Goal: Check status: Check status

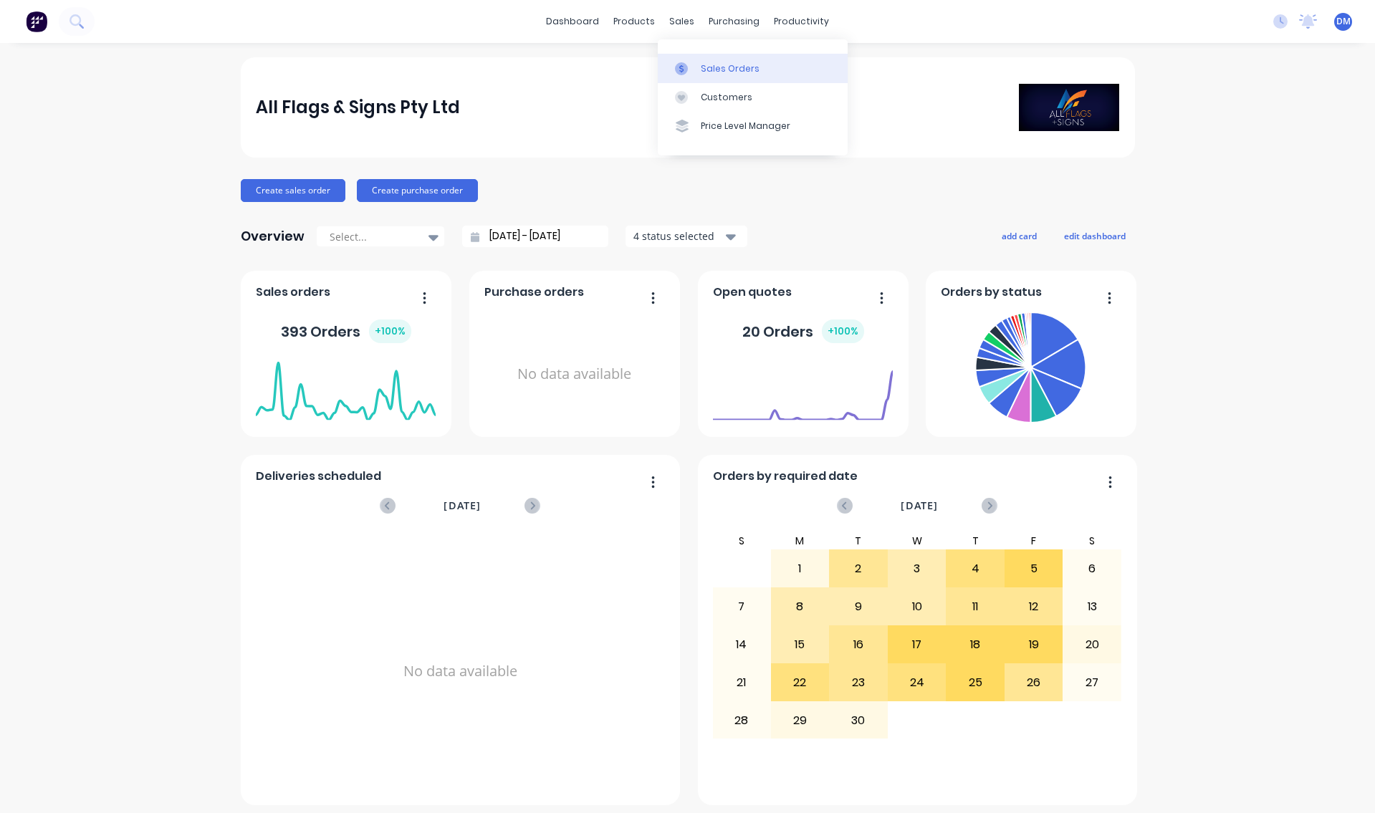
click at [760, 66] on link "Sales Orders" at bounding box center [753, 68] width 190 height 29
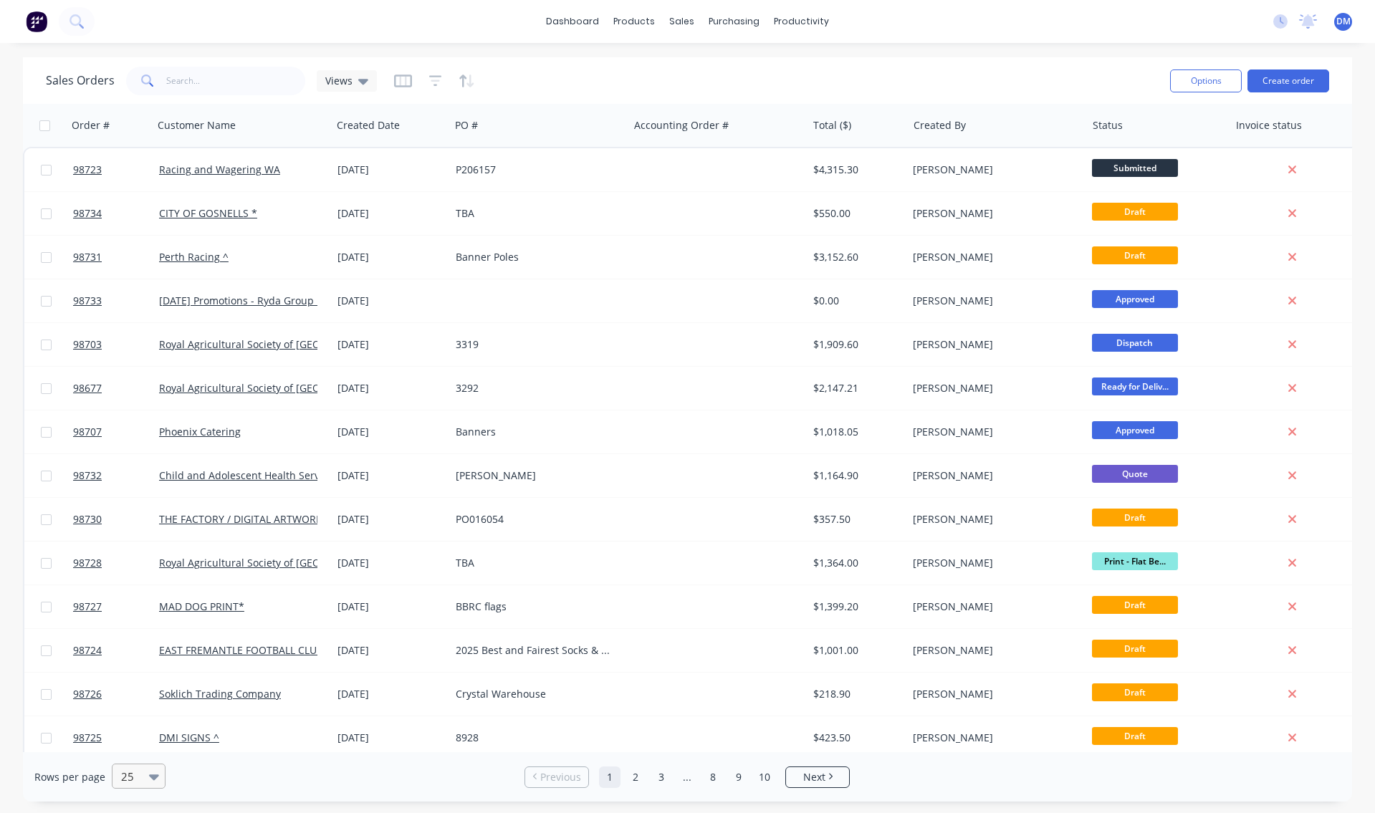
click at [127, 771] on div at bounding box center [132, 776] width 25 height 17
click at [135, 746] on div "100" at bounding box center [137, 742] width 54 height 27
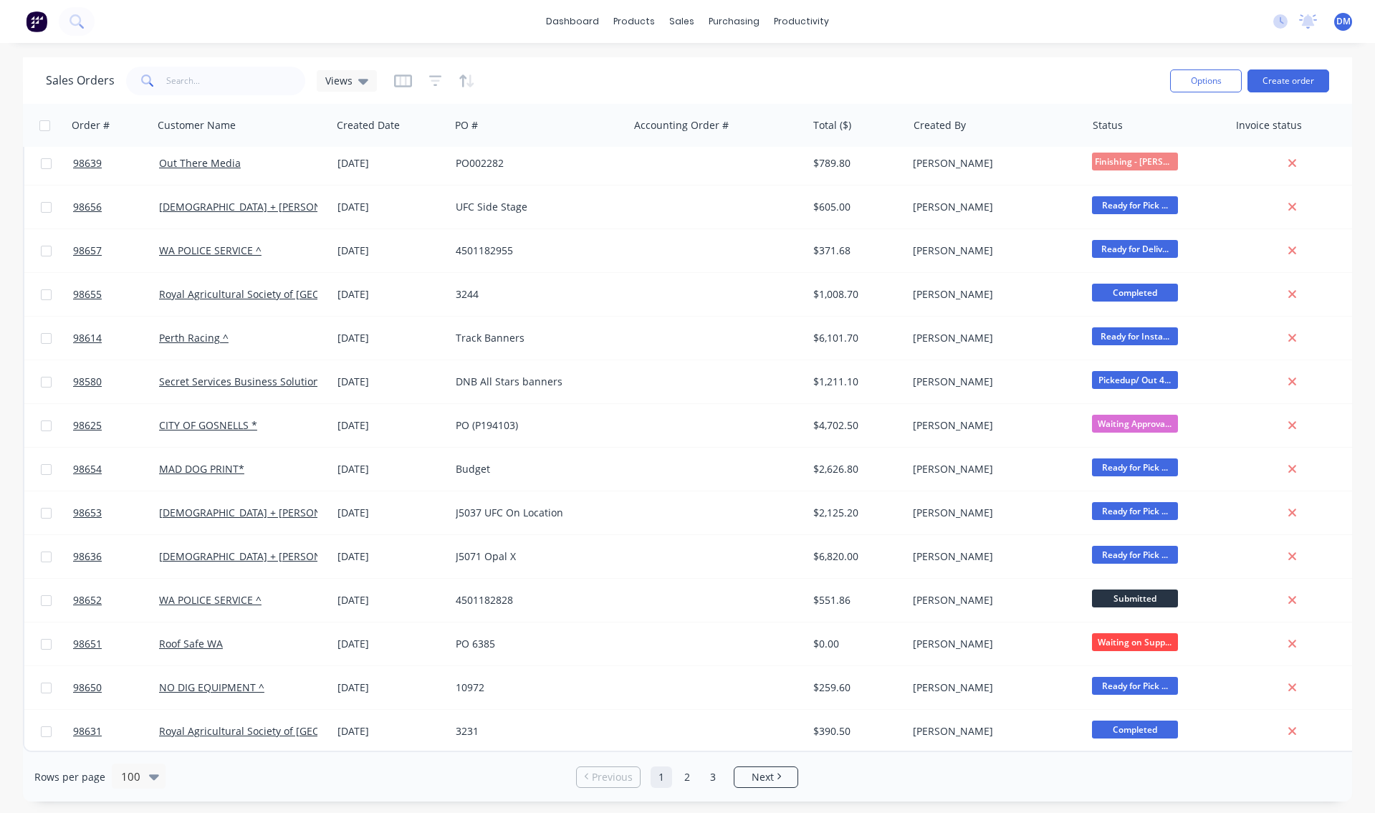
scroll to position [3773, 0]
click at [770, 773] on span "Next" at bounding box center [763, 777] width 22 height 14
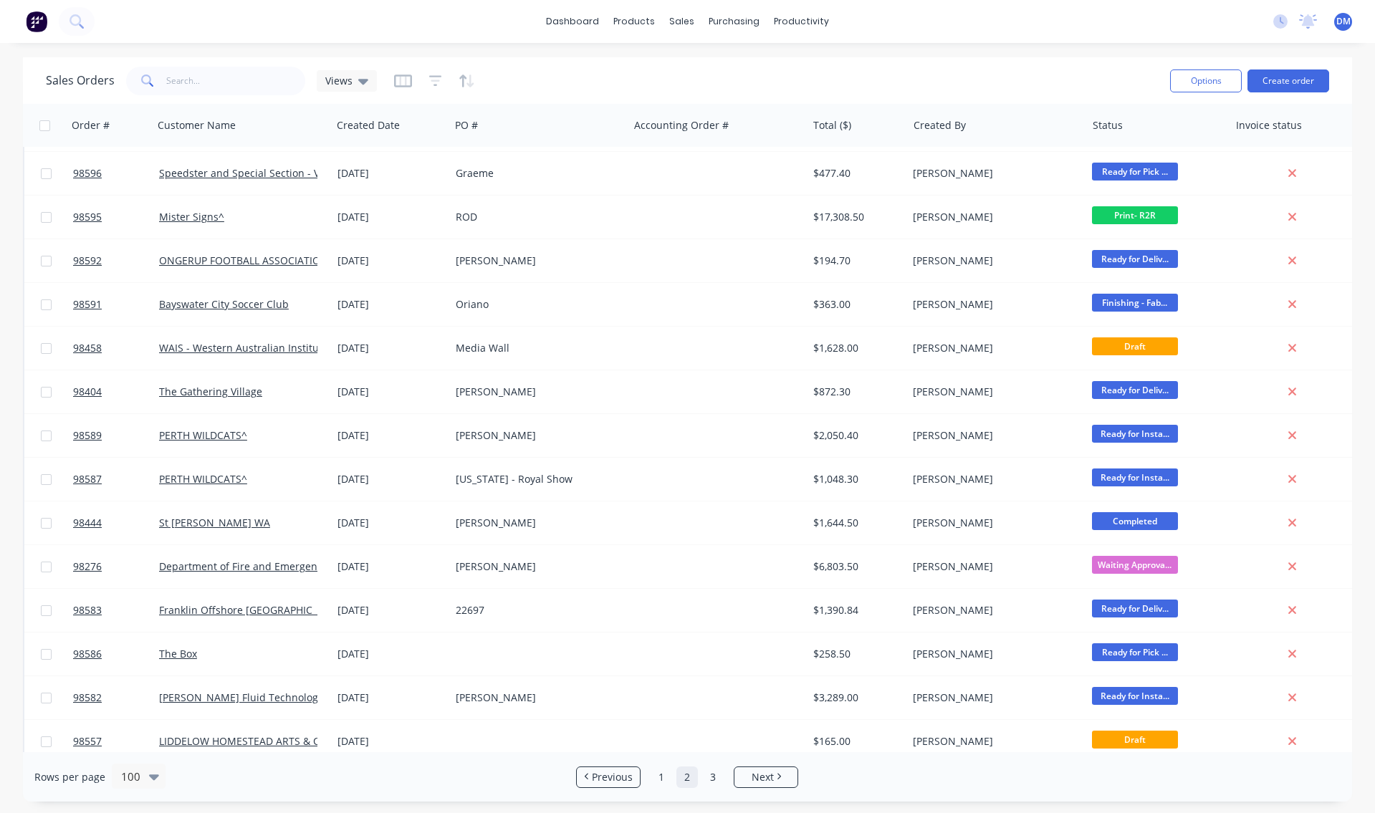
scroll to position [1529, 0]
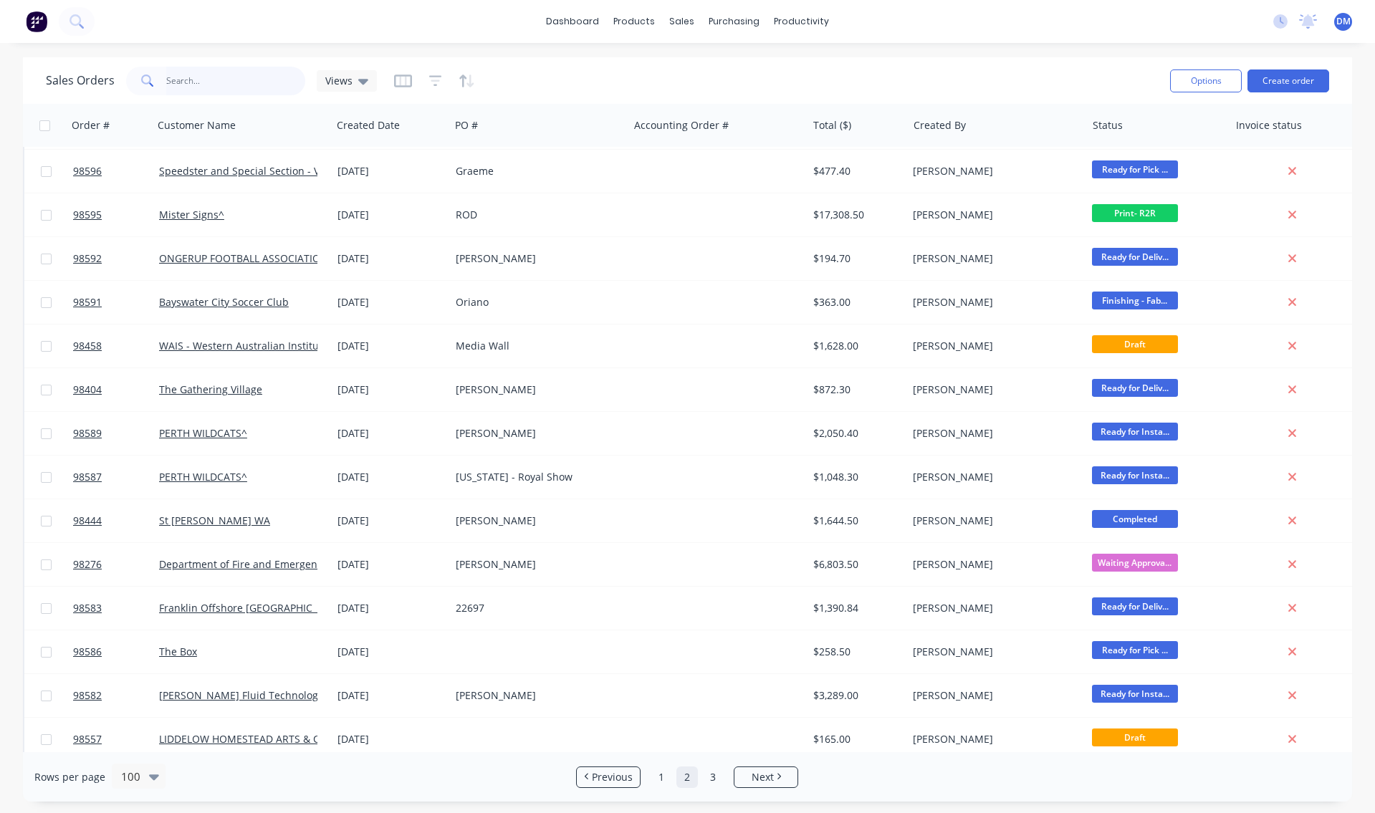
click at [188, 78] on input "text" at bounding box center [236, 81] width 140 height 29
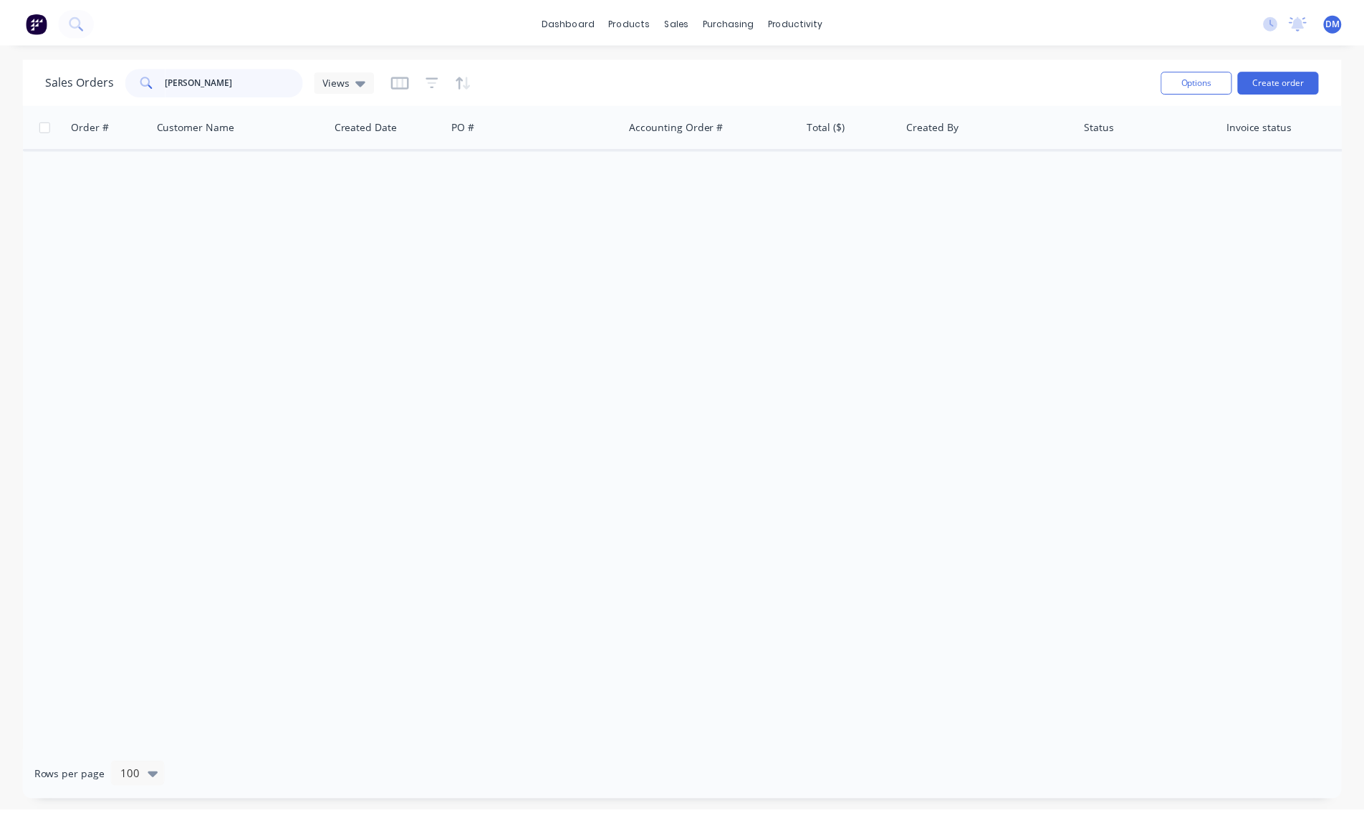
scroll to position [0, 0]
drag, startPoint x: 189, startPoint y: 82, endPoint x: 146, endPoint y: 80, distance: 43.1
click at [146, 80] on div "[PERSON_NAME] 98419" at bounding box center [215, 81] width 179 height 29
type input "98419"
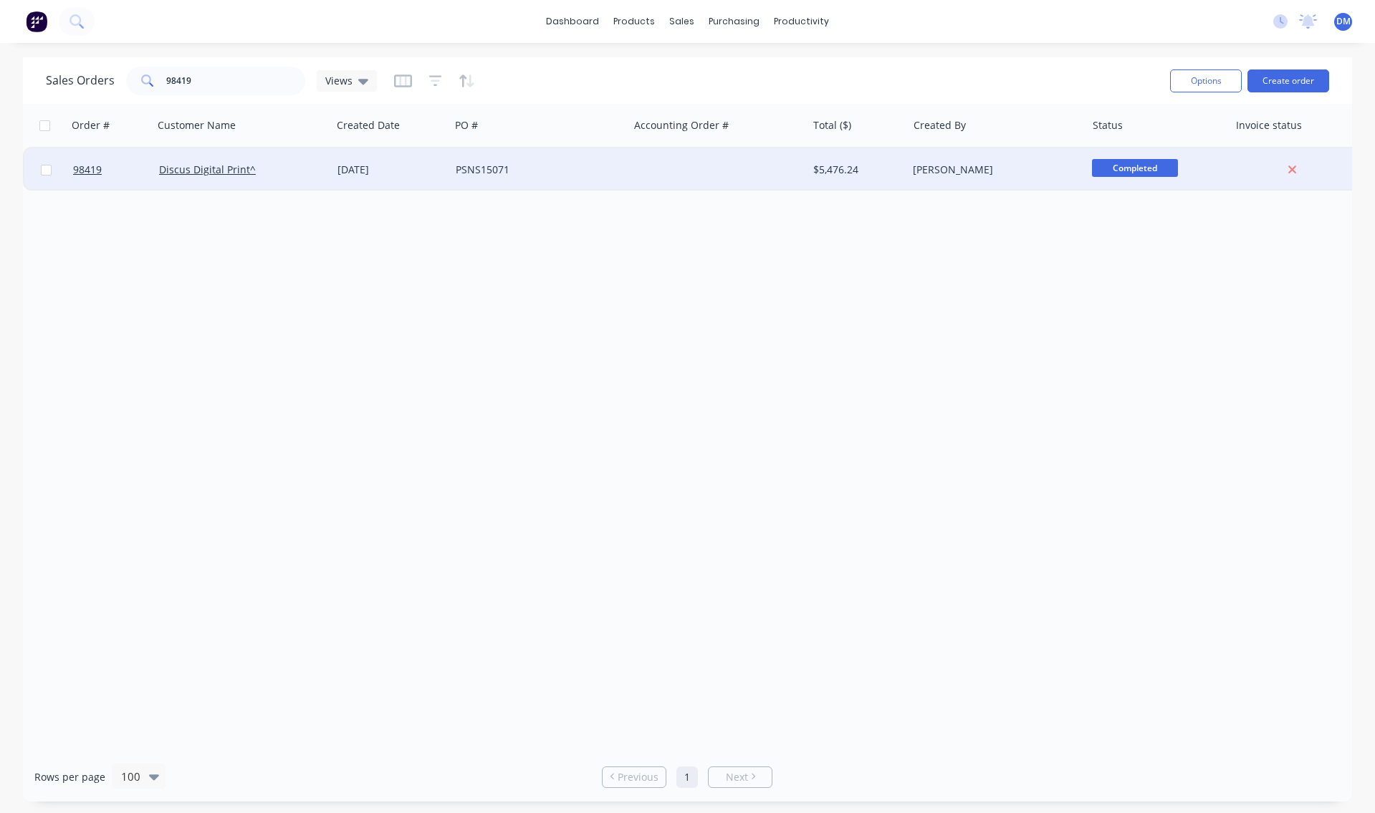
click at [571, 167] on div "PSNS15071" at bounding box center [535, 170] width 159 height 14
